Goal: Transaction & Acquisition: Book appointment/travel/reservation

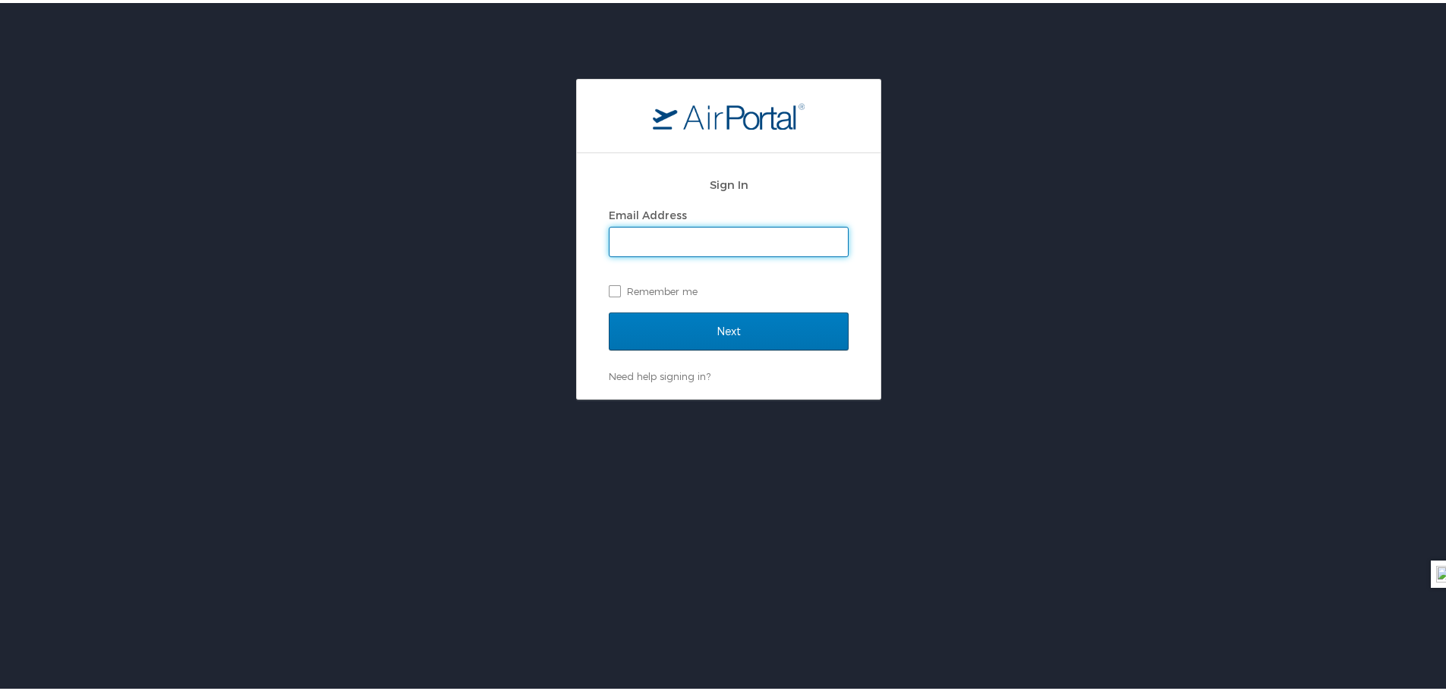
type input "[PERSON_NAME][EMAIL_ADDRESS][PERSON_NAME][DOMAIN_NAME]"
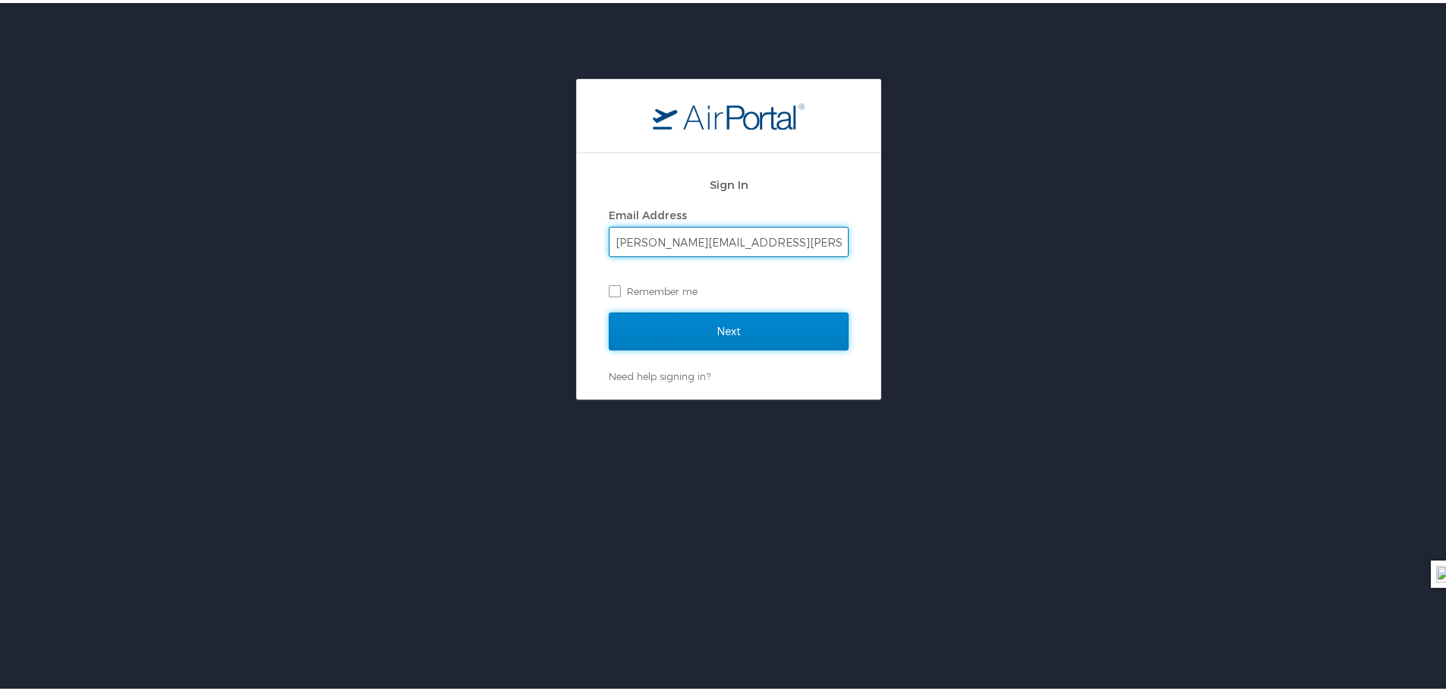
click at [731, 327] on input "Next" at bounding box center [729, 329] width 240 height 38
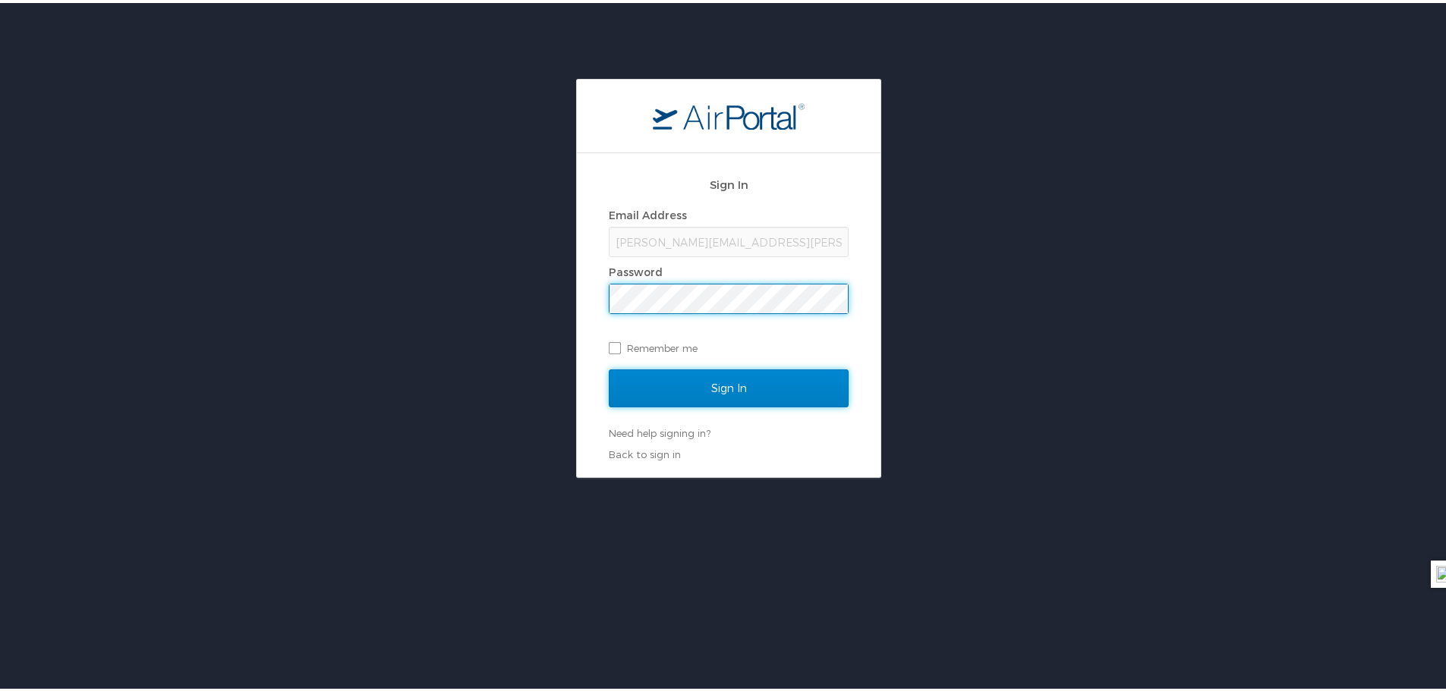
click at [704, 386] on input "Sign In" at bounding box center [729, 386] width 240 height 38
